Goal: Information Seeking & Learning: Learn about a topic

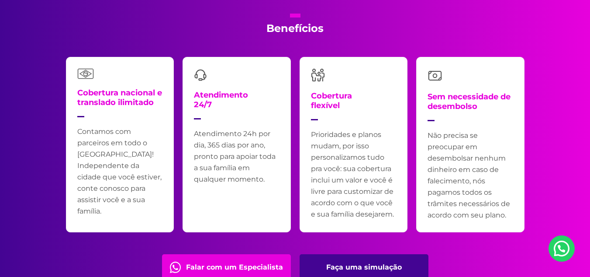
scroll to position [1836, 0]
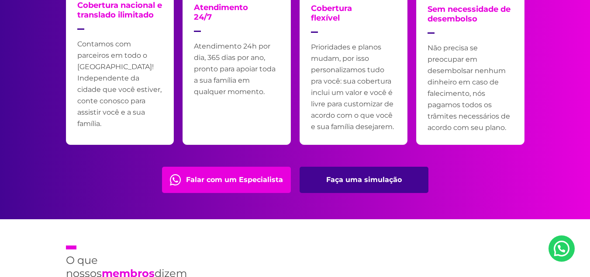
click at [371, 178] on link "Faça uma simulação" at bounding box center [364, 180] width 129 height 26
click at [365, 178] on link "Faça uma simulação" at bounding box center [364, 180] width 129 height 26
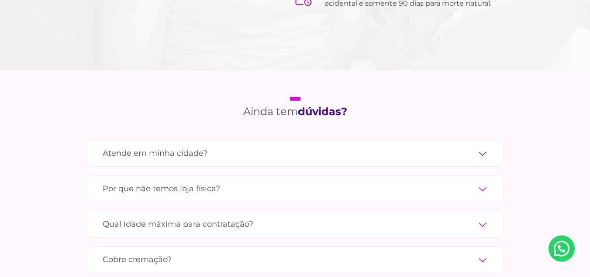
scroll to position [2885, 0]
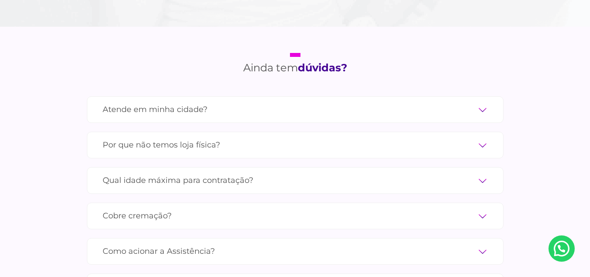
click at [480, 102] on label "Atende em minha cidade?" at bounding box center [295, 109] width 385 height 15
click at [0, 0] on input "Atende em minha cidade?" at bounding box center [0, 0] width 0 height 0
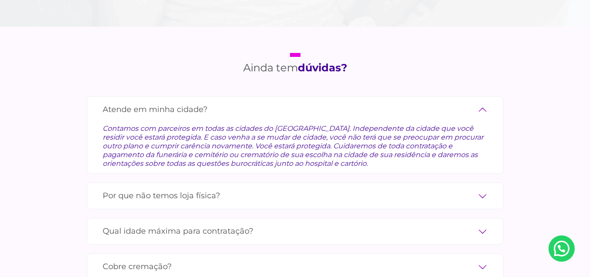
scroll to position [2928, 0]
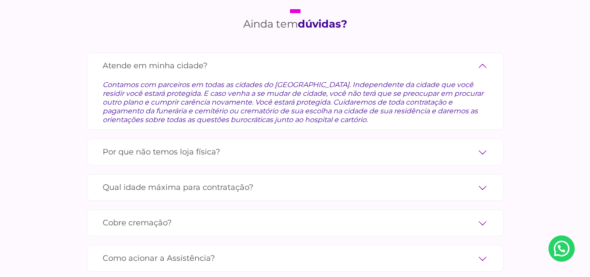
click at [483, 144] on label "Por que não temos loja física?" at bounding box center [295, 151] width 385 height 15
click at [0, 0] on input "Por que não temos loja física?" at bounding box center [0, 0] width 0 height 0
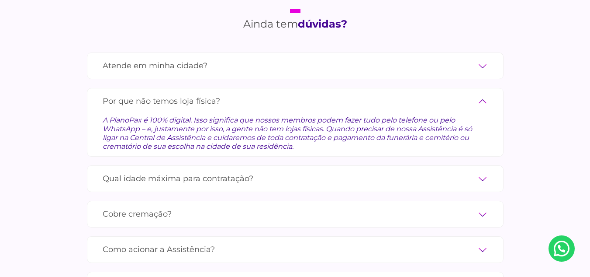
scroll to position [2972, 0]
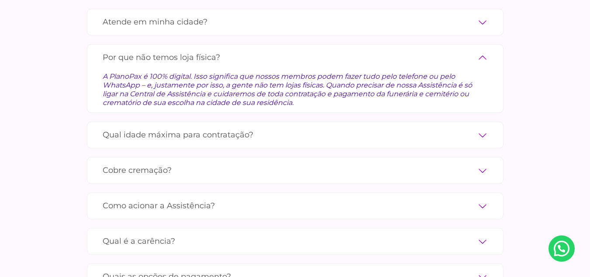
click at [486, 127] on label "Qual idade máxima para contratação?" at bounding box center [295, 134] width 385 height 15
click at [0, 0] on input "Qual idade máxima para contratação?" at bounding box center [0, 0] width 0 height 0
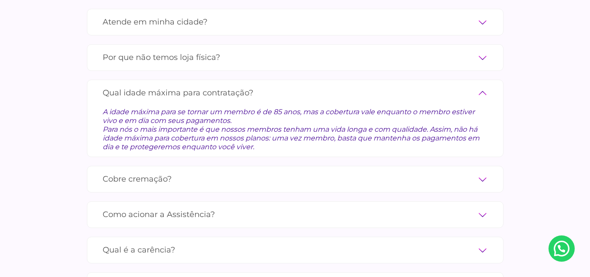
drag, startPoint x: 485, startPoint y: 165, endPoint x: 482, endPoint y: 159, distance: 6.3
click at [484, 171] on label "Cobre cremação?" at bounding box center [295, 178] width 385 height 15
click at [0, 0] on input "Cobre cremação?" at bounding box center [0, 0] width 0 height 0
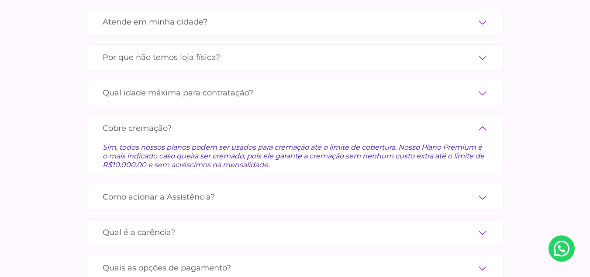
scroll to position [3059, 0]
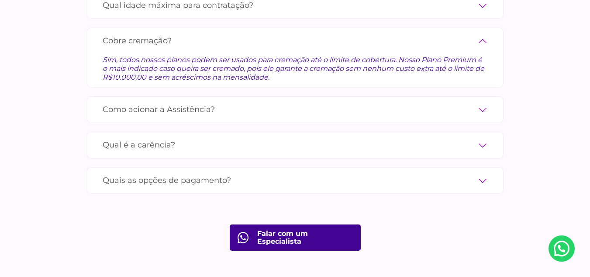
click at [484, 102] on label "Como acionar a Assistência?" at bounding box center [295, 109] width 385 height 15
click at [0, 0] on input "Como acionar a Assistência?" at bounding box center [0, 0] width 0 height 0
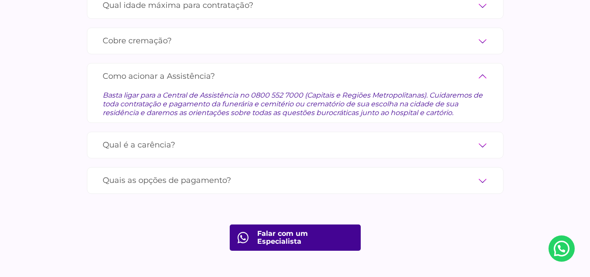
click at [0, 0] on input "Qual é a carência?" at bounding box center [0, 0] width 0 height 0
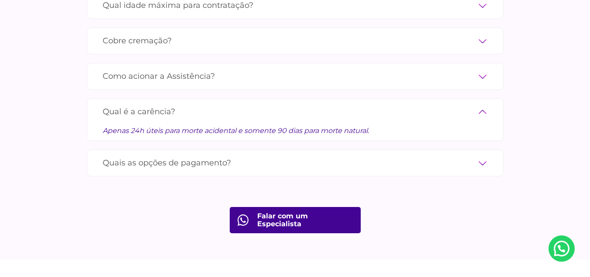
click at [481, 155] on label "Quais as opções de pagamento?" at bounding box center [295, 162] width 385 height 15
click at [0, 0] on input "Quais as opções de pagamento?" at bounding box center [0, 0] width 0 height 0
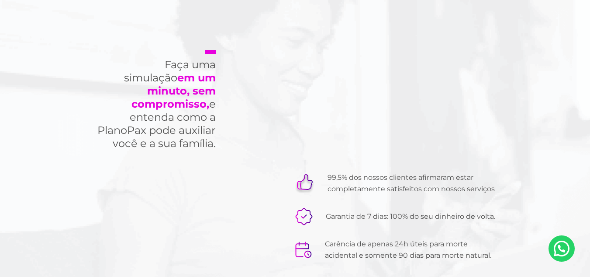
scroll to position [2327, 0]
